Goal: Find specific page/section: Find specific page/section

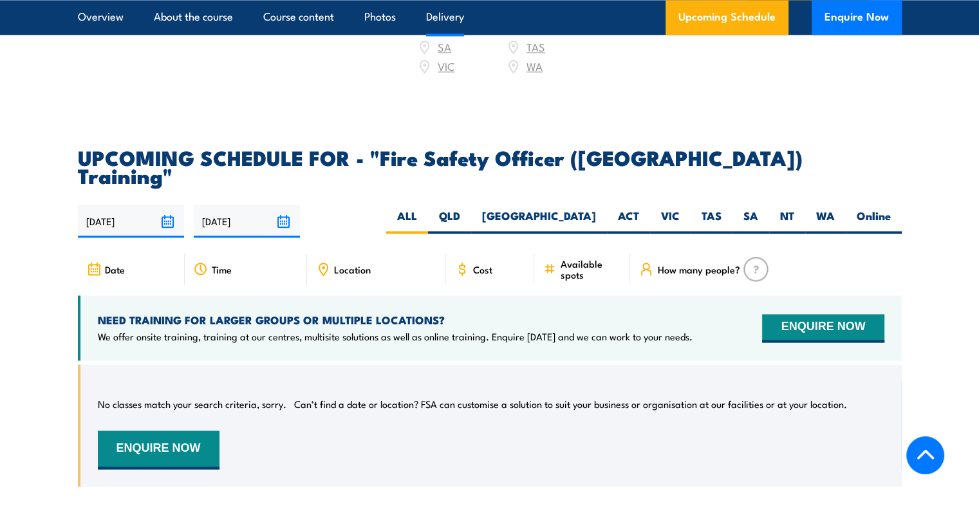
scroll to position [1801, 0]
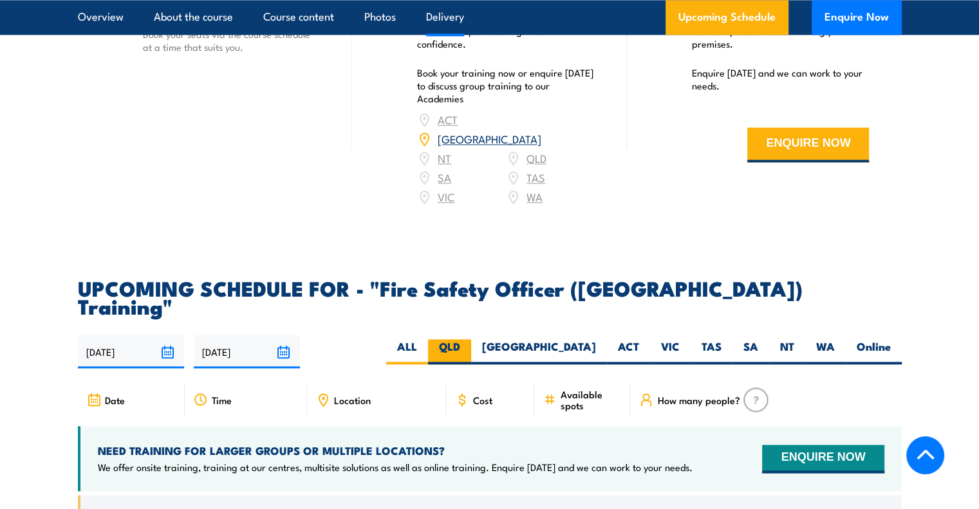
click at [471, 339] on label "QLD" at bounding box center [449, 351] width 43 height 25
click at [468, 339] on input "QLD" at bounding box center [464, 343] width 8 height 8
radio input "true"
click at [584, 339] on label "[GEOGRAPHIC_DATA]" at bounding box center [539, 351] width 136 height 25
click at [596, 339] on input "[GEOGRAPHIC_DATA]" at bounding box center [600, 343] width 8 height 8
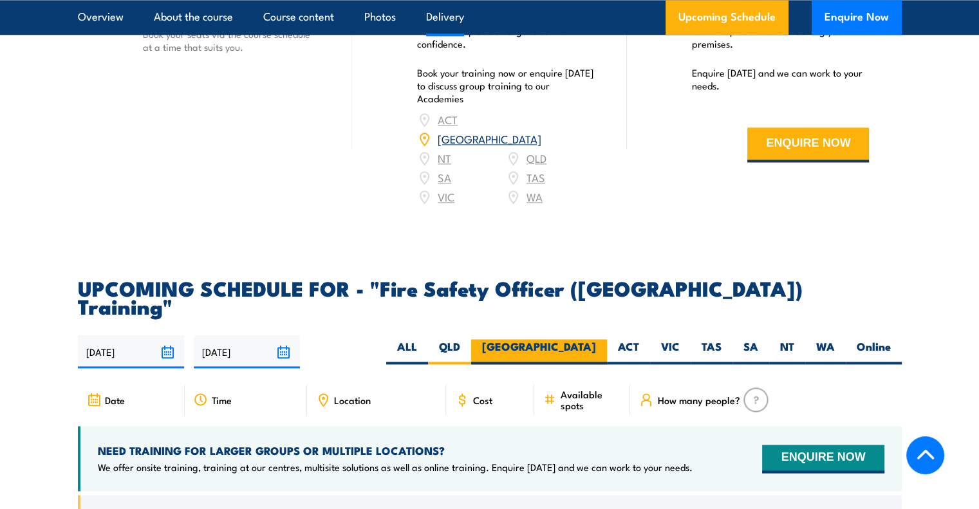
radio input "true"
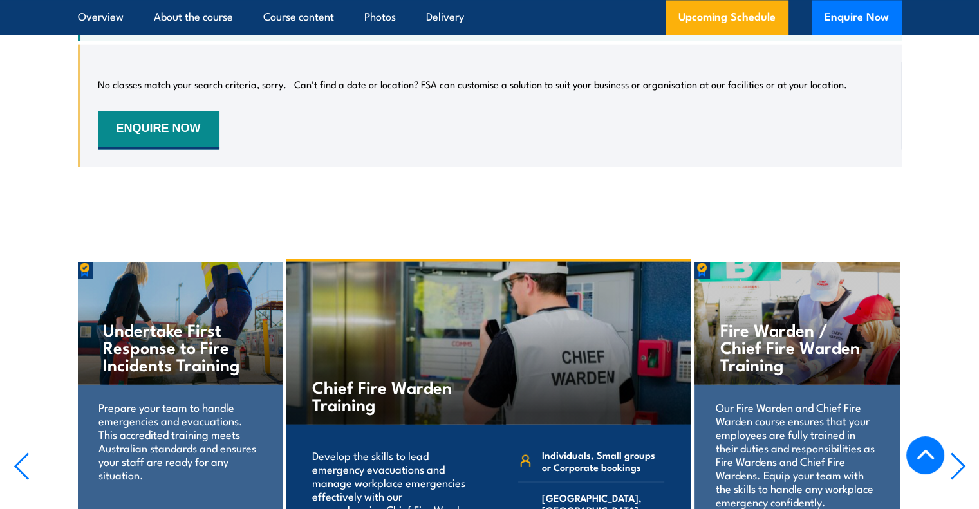
scroll to position [2154, 0]
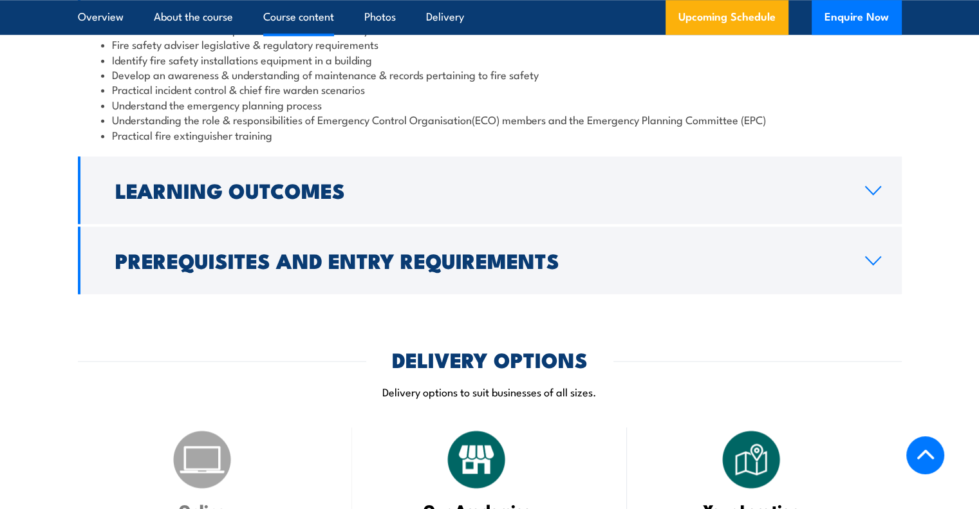
scroll to position [773, 0]
